Goal: Task Accomplishment & Management: Use online tool/utility

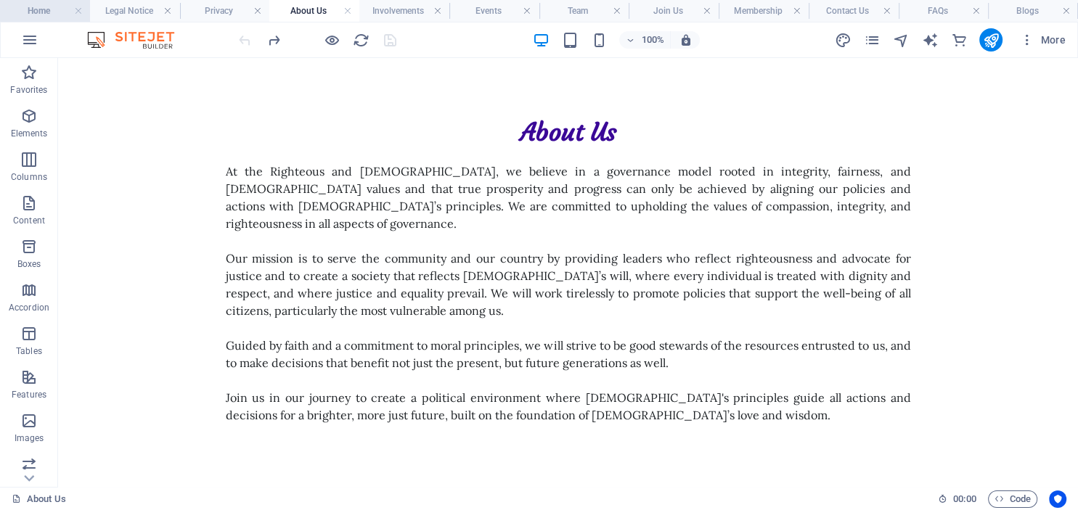
click at [47, 11] on h4 "Home" at bounding box center [45, 11] width 90 height 16
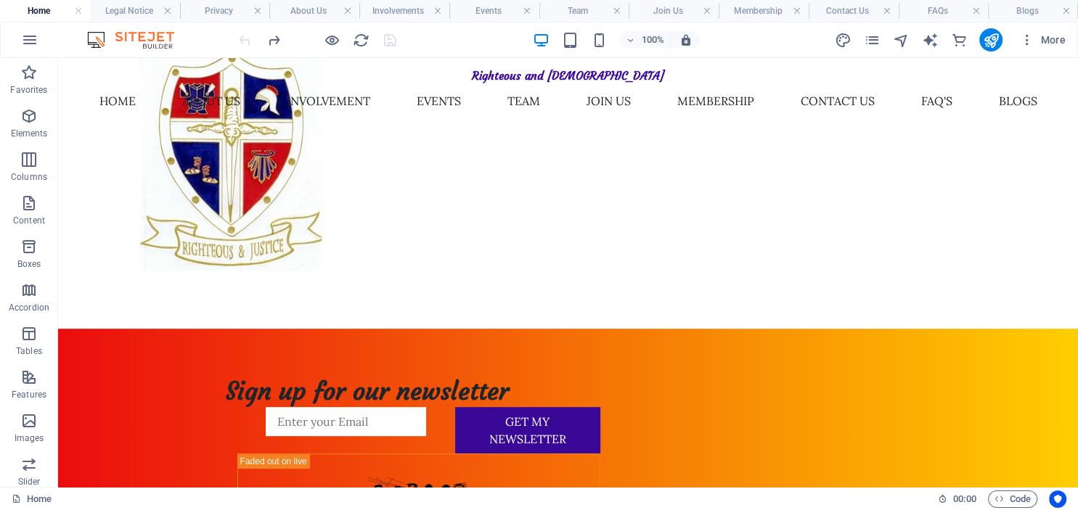
scroll to position [548, 0]
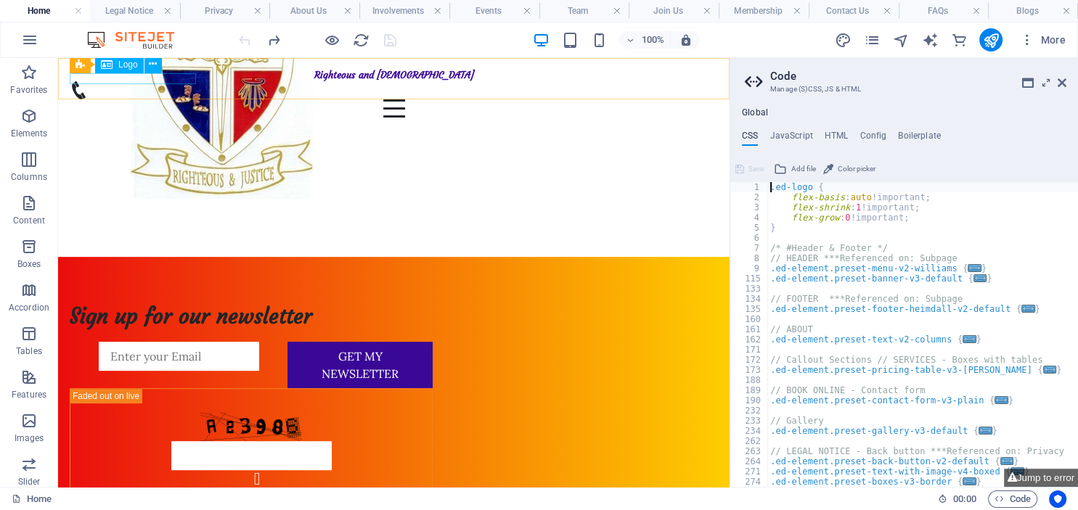
click at [126, 77] on div "Righteous and [DEMOGRAPHIC_DATA]" at bounding box center [394, 76] width 648 height 12
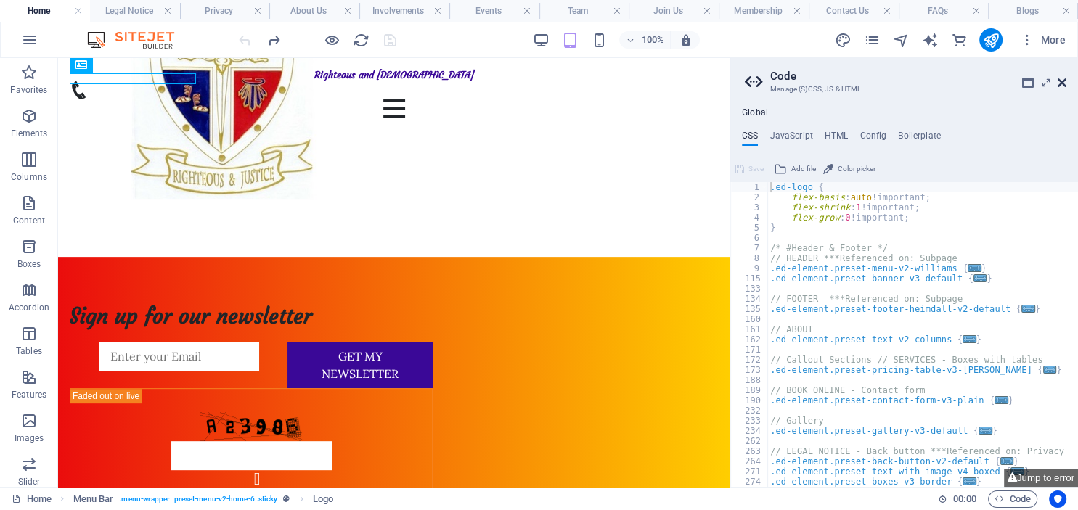
click at [1065, 84] on icon at bounding box center [1062, 83] width 9 height 12
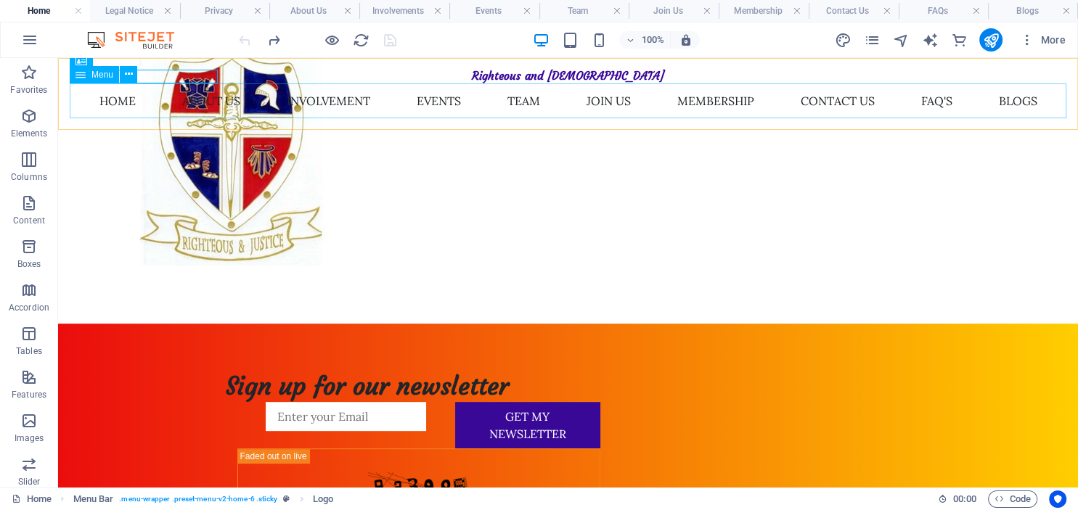
click at [103, 77] on span "Menu" at bounding box center [102, 74] width 22 height 9
click at [129, 73] on icon at bounding box center [129, 74] width 8 height 15
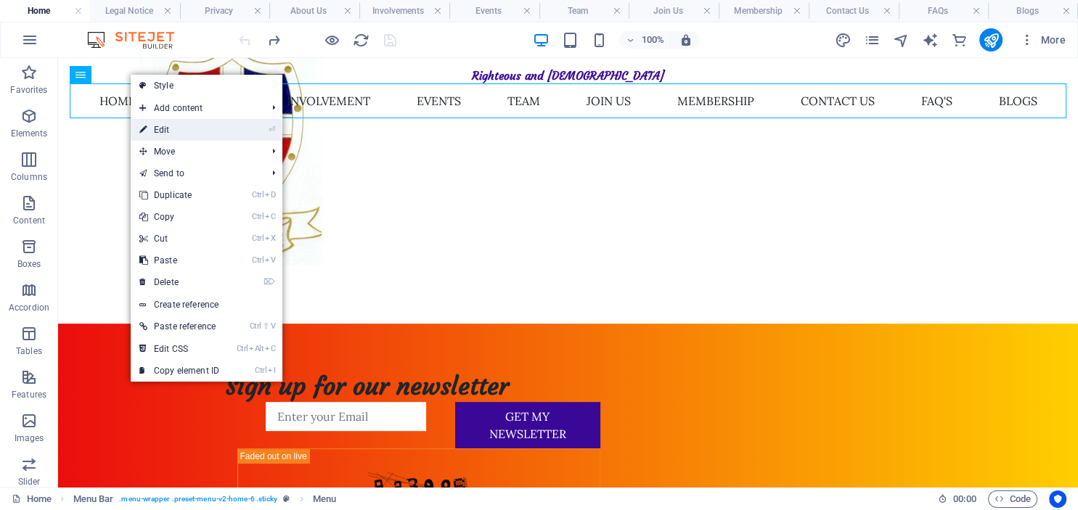
click at [182, 131] on link "⏎ Edit" at bounding box center [179, 130] width 97 height 22
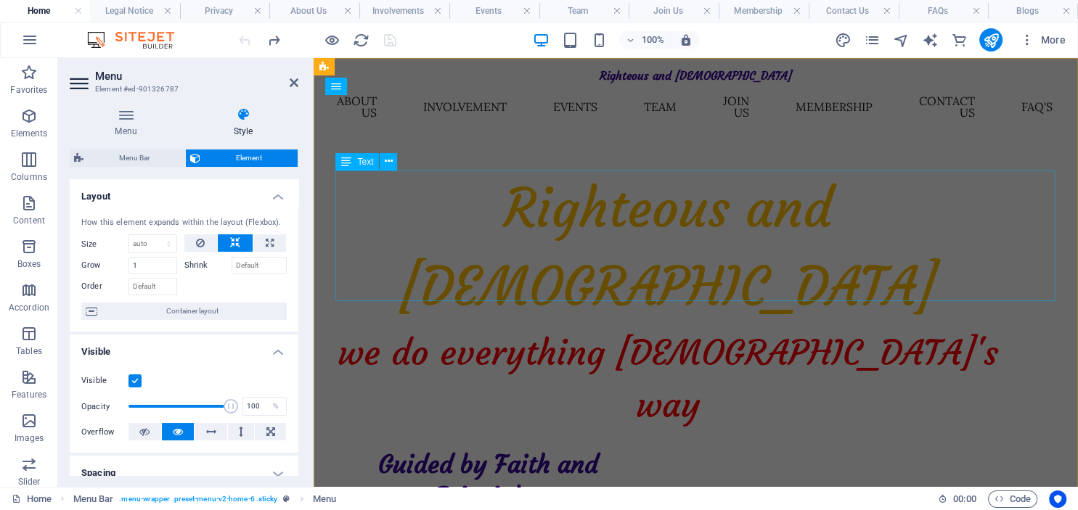
scroll to position [0, 0]
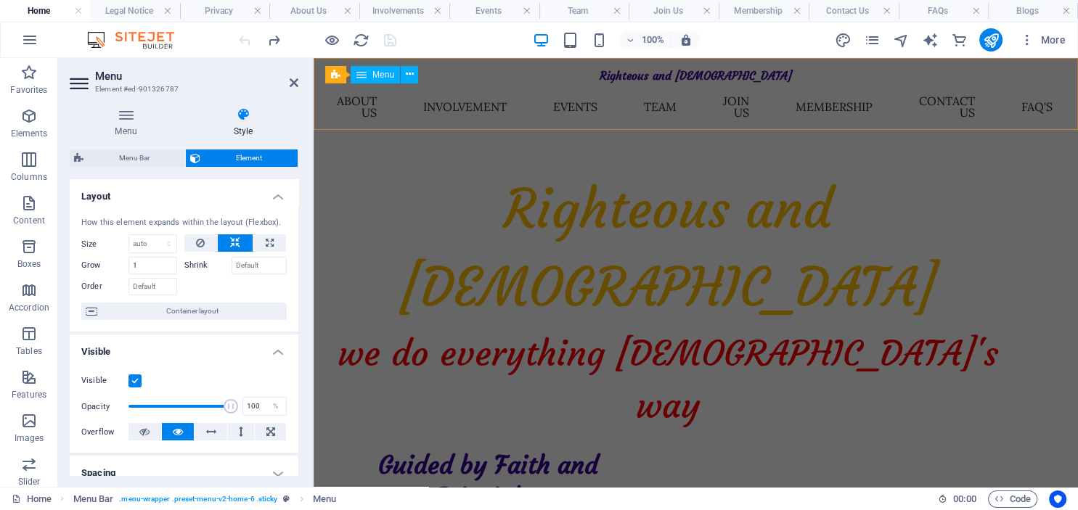
click at [351, 102] on nav "Home About Us Involvement Events Team Join Us Membership Contact Us FAQ's Blogs" at bounding box center [695, 107] width 741 height 46
click at [412, 76] on icon at bounding box center [410, 74] width 8 height 15
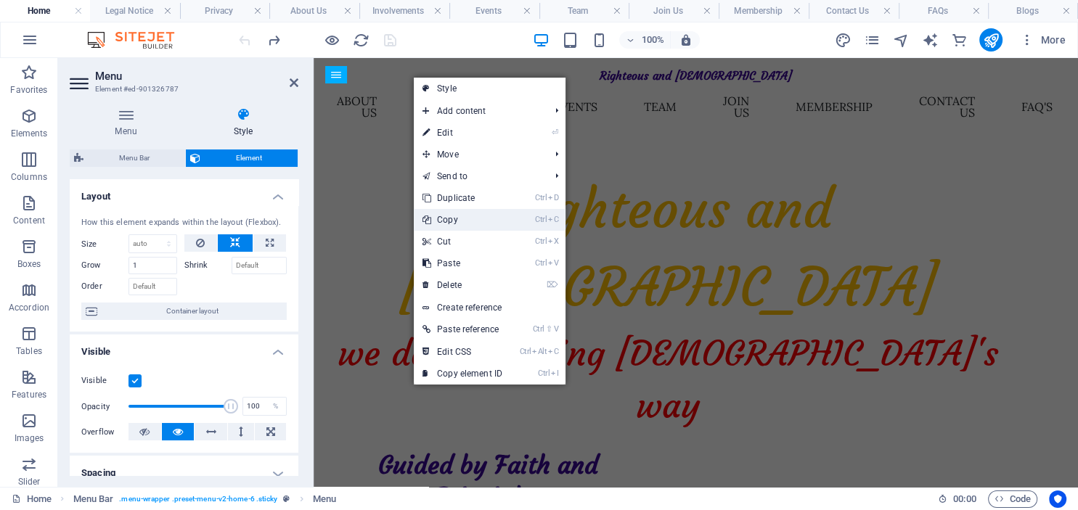
click at [449, 220] on link "Ctrl C Copy" at bounding box center [462, 220] width 97 height 22
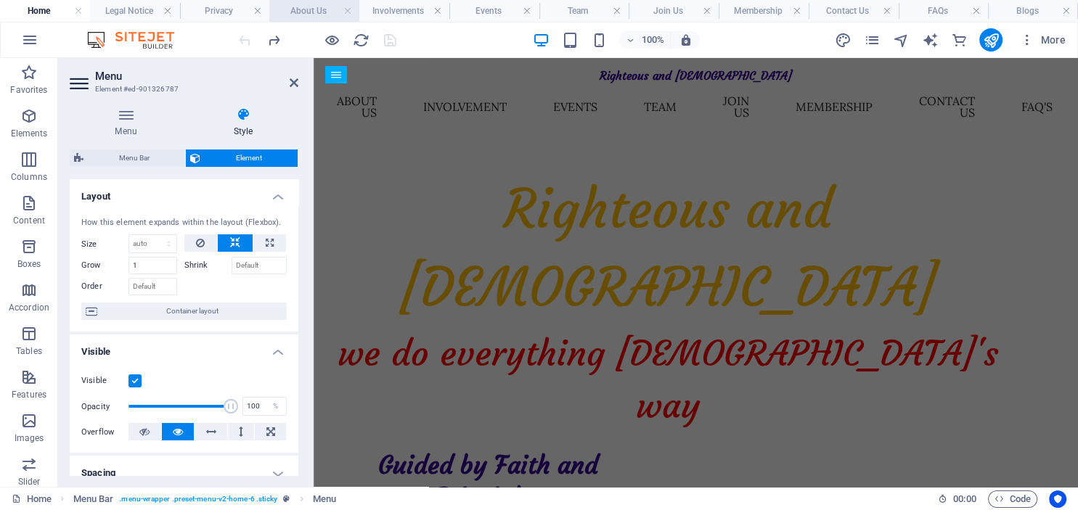
click at [304, 12] on h4 "About Us" at bounding box center [314, 11] width 90 height 16
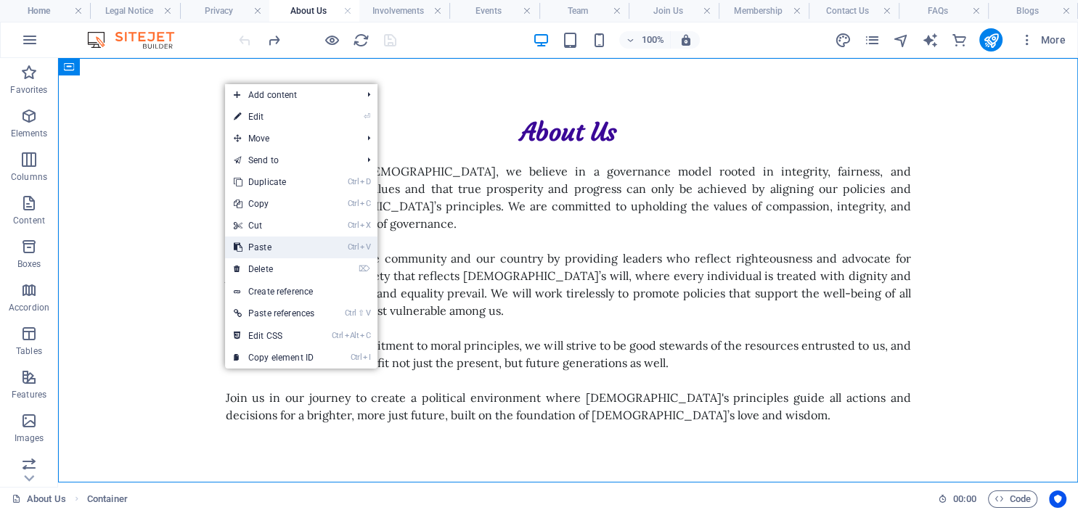
click at [269, 246] on link "Ctrl V Paste" at bounding box center [274, 248] width 98 height 22
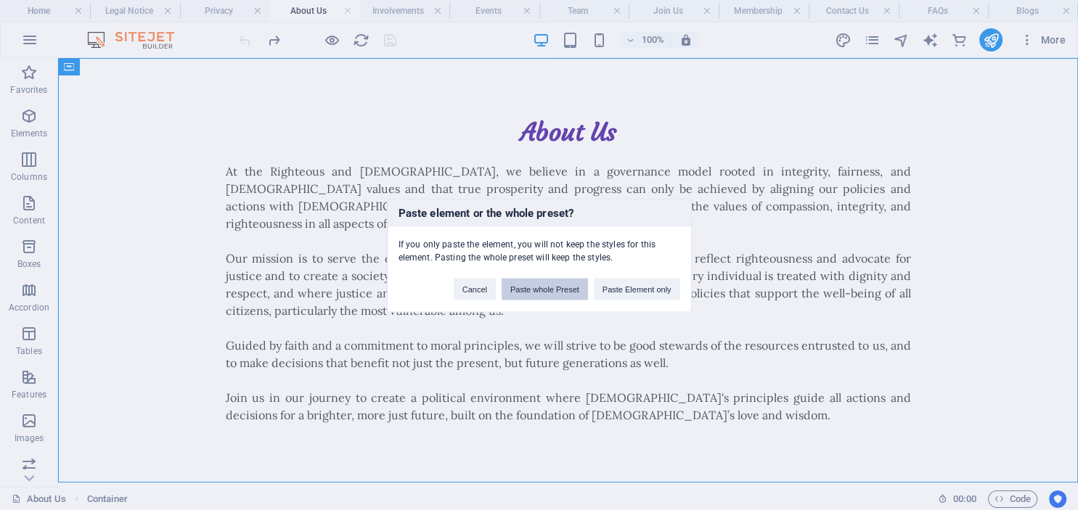
click at [564, 287] on button "Paste whole Preset" at bounding box center [545, 289] width 86 height 22
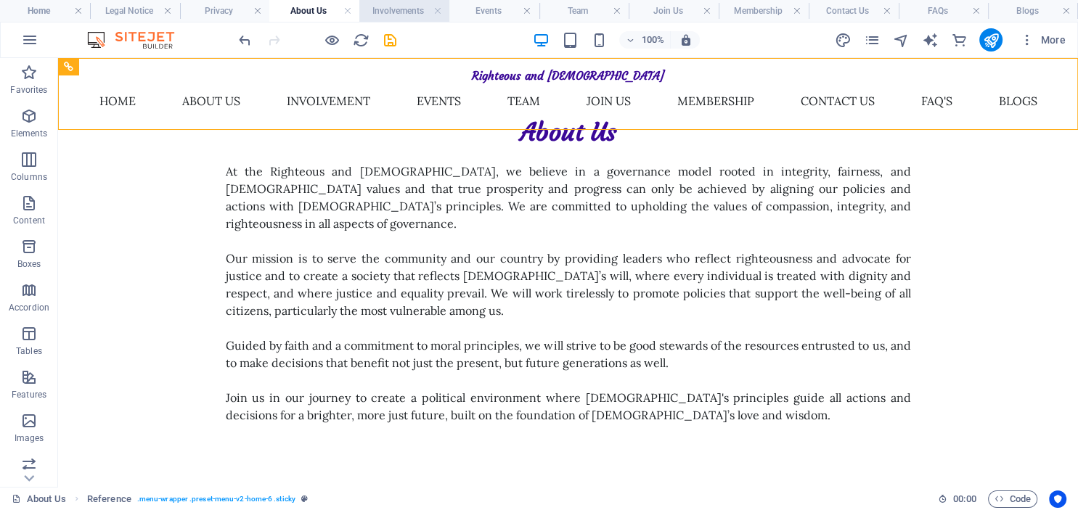
click at [410, 12] on h4 "Involvements" at bounding box center [404, 11] width 90 height 16
